Goal: Task Accomplishment & Management: Complete application form

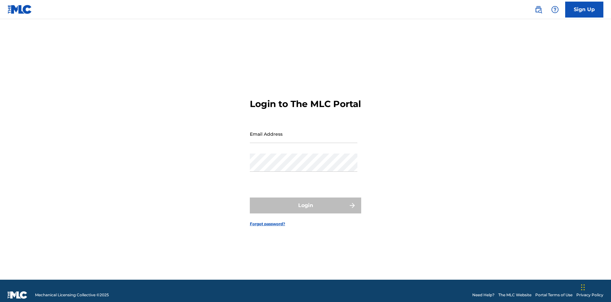
scroll to position [8, 0]
click at [304, 131] on input "Email Address" at bounding box center [304, 134] width 108 height 18
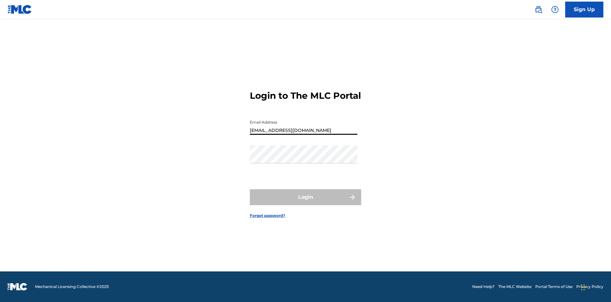
type input "[EMAIL_ADDRESS][DOMAIN_NAME]"
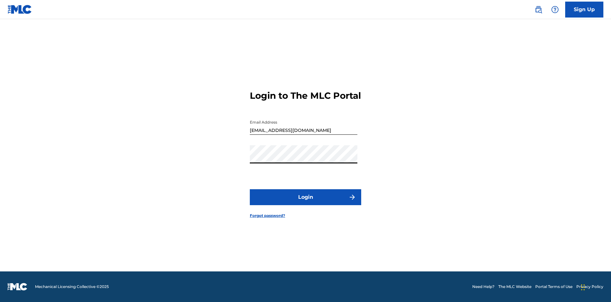
click at [305, 202] on button "Login" at bounding box center [305, 197] width 111 height 16
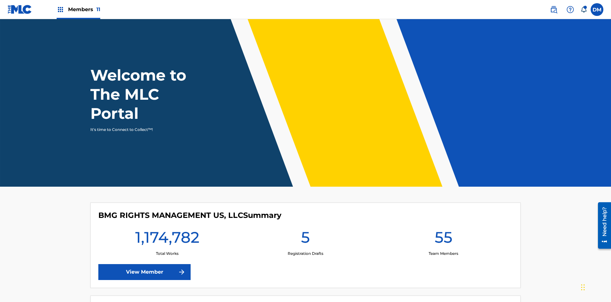
click at [78, 9] on span "Members 11" at bounding box center [84, 9] width 32 height 7
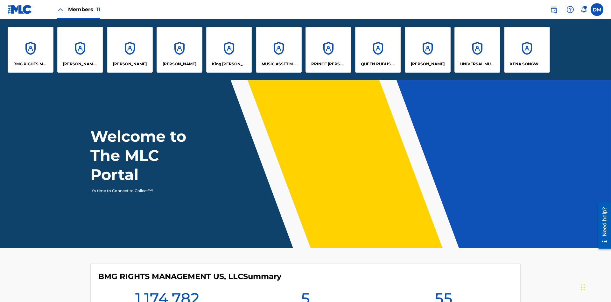
click at [477, 64] on p "UNIVERSAL MUSIC PUB GROUP" at bounding box center [477, 64] width 35 height 6
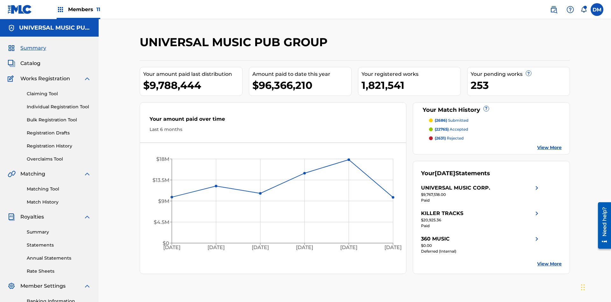
scroll to position [65, 0]
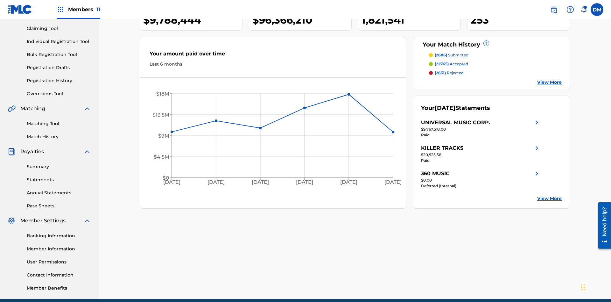
click at [59, 41] on link "Individual Registration Tool" at bounding box center [59, 41] width 64 height 7
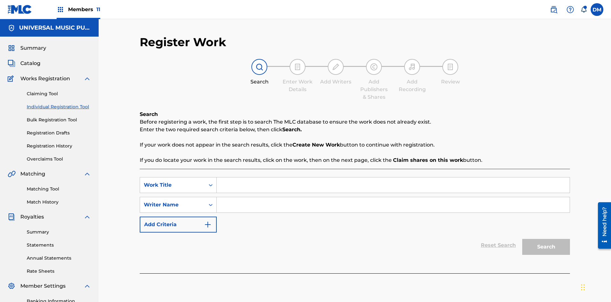
click at [393, 177] on input "Search Form" at bounding box center [393, 184] width 353 height 15
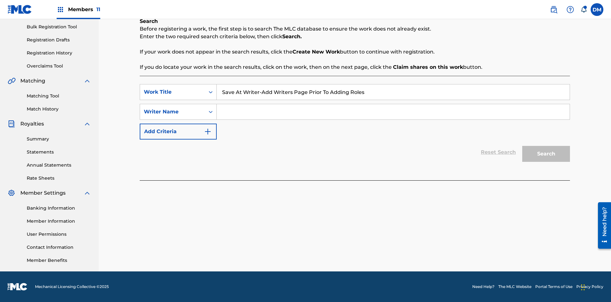
type input "Save At Writer-Add Writers Page Prior To Adding Roles"
click at [393, 112] on input "Search Form" at bounding box center [393, 111] width 353 height 15
type input "QWERTYUIOP"
click at [546, 154] on button "Search" at bounding box center [546, 154] width 48 height 16
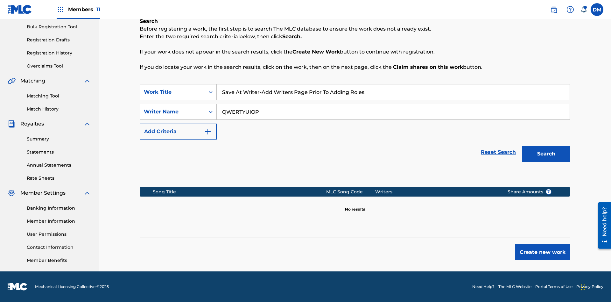
click at [542, 252] on button "Create new work" at bounding box center [542, 252] width 55 height 16
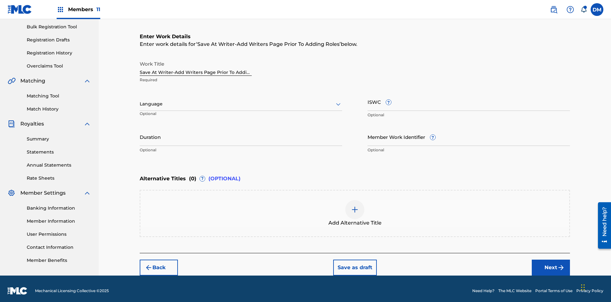
click at [241, 132] on input "Duration" at bounding box center [241, 137] width 202 height 18
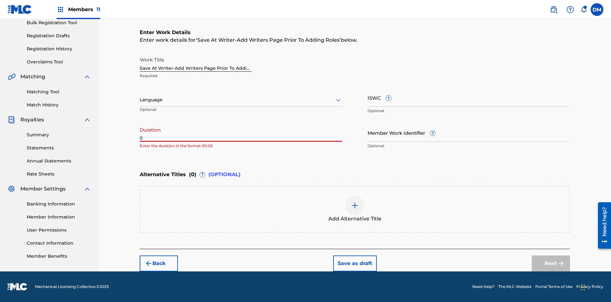
click at [241, 132] on input "0" at bounding box center [241, 132] width 202 height 18
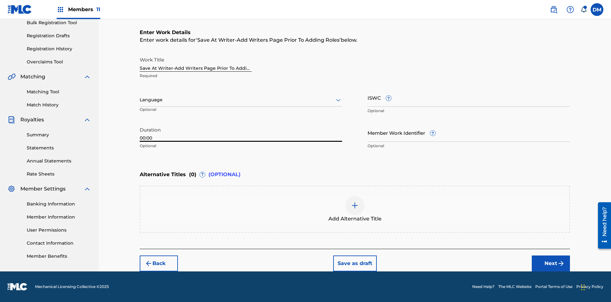
type input "00:00"
click at [338, 100] on icon at bounding box center [338, 100] width 8 height 8
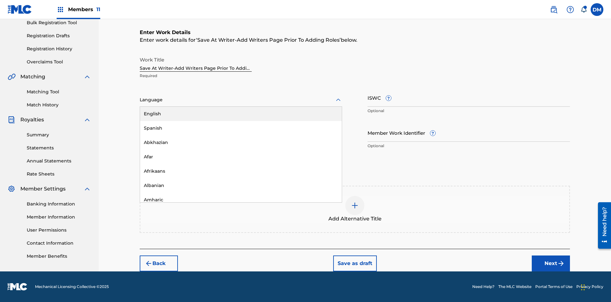
click at [241, 157] on div "Afar" at bounding box center [241, 157] width 202 height 14
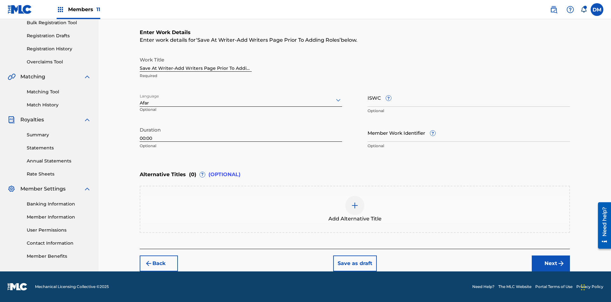
click at [469, 132] on input "Member Work Identifier ?" at bounding box center [468, 132] width 202 height 18
type input "[PHONE_NUMBER]"
click at [469, 97] on input "ISWC ?" at bounding box center [468, 97] width 202 height 18
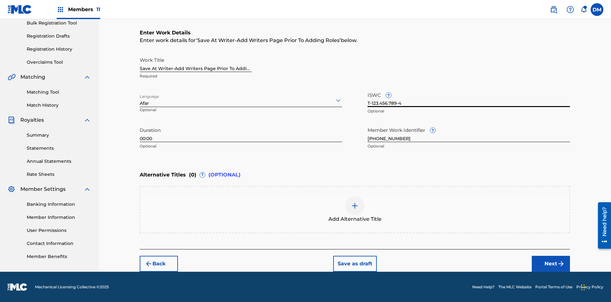
type input "T-123.456.789-4"
click at [355, 209] on img at bounding box center [355, 206] width 8 height 8
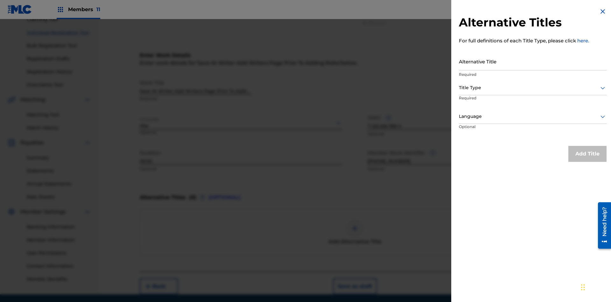
click at [533, 61] on input "Alternative Title" at bounding box center [533, 61] width 148 height 18
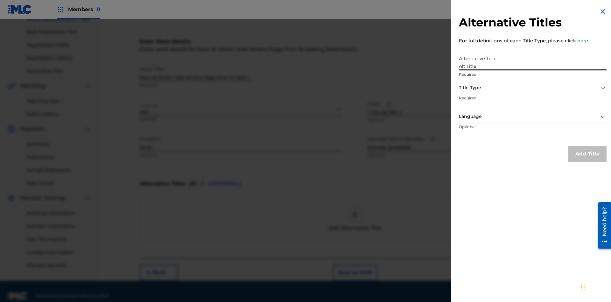
type input "Alt Title"
click at [533, 87] on div at bounding box center [533, 88] width 148 height 8
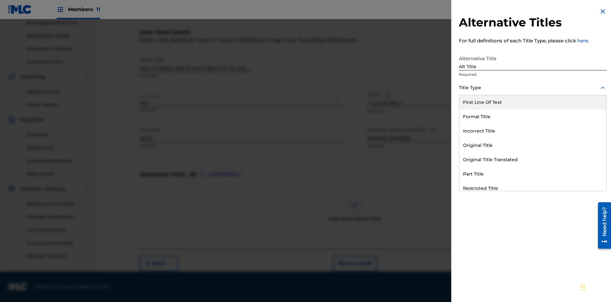
click at [533, 145] on div "Original Title" at bounding box center [532, 145] width 147 height 14
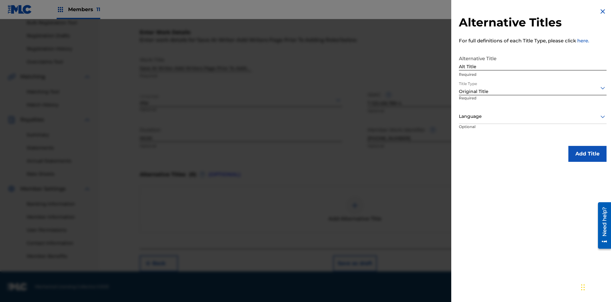
click at [533, 116] on div at bounding box center [533, 116] width 148 height 8
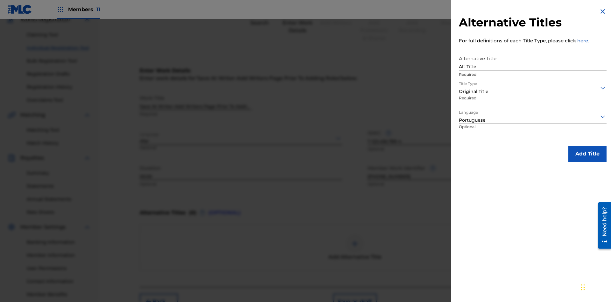
click at [587, 153] on button "Add Title" at bounding box center [587, 154] width 38 height 16
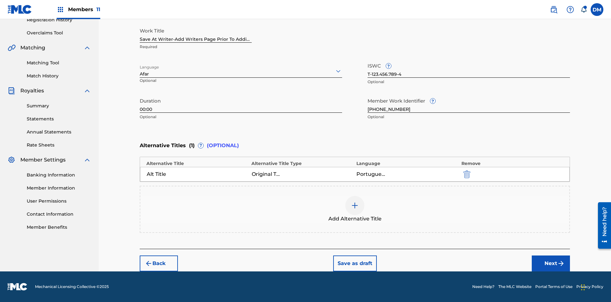
click at [551, 263] on button "Next" at bounding box center [551, 263] width 38 height 16
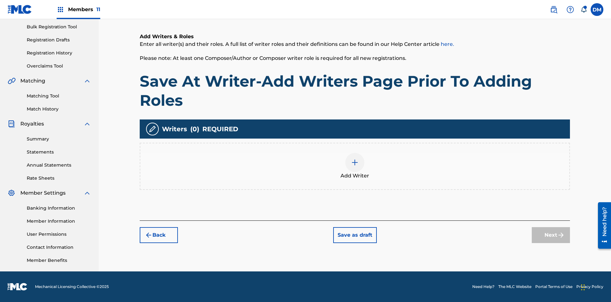
scroll to position [93, 0]
click at [355, 166] on img at bounding box center [355, 162] width 8 height 8
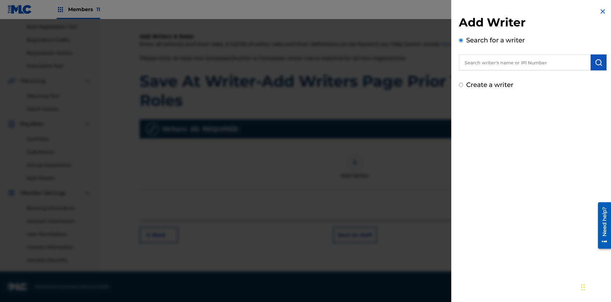
click at [525, 62] on input "text" at bounding box center [525, 62] width 132 height 16
type input "[PERSON_NAME]"
click at [598, 62] on img "submit" at bounding box center [599, 63] width 8 height 8
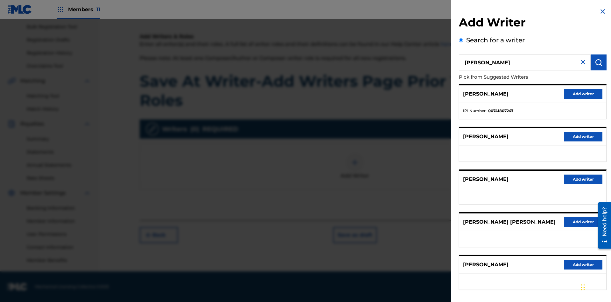
click at [583, 94] on button "Add writer" at bounding box center [583, 94] width 38 height 10
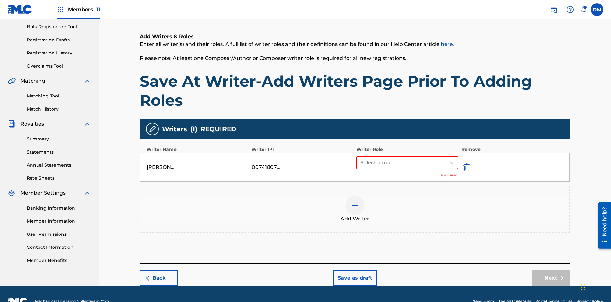
click at [354, 270] on button "Save as draft" at bounding box center [355, 278] width 44 height 16
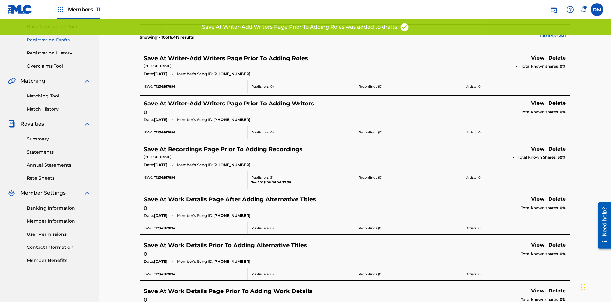
click at [538, 54] on link "View" at bounding box center [537, 58] width 13 height 9
